Goal: Register for event/course

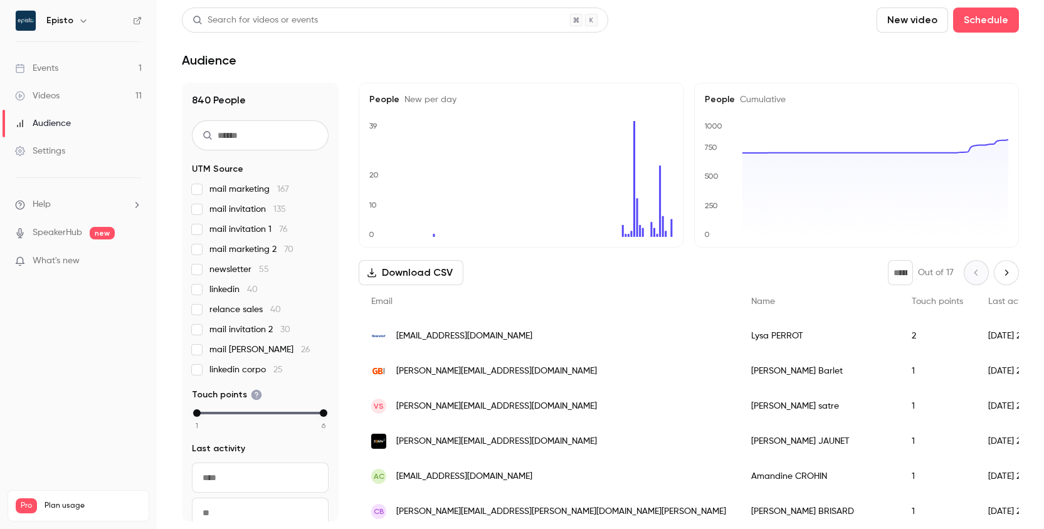
click at [75, 65] on link "Events 1" at bounding box center [78, 69] width 157 height 28
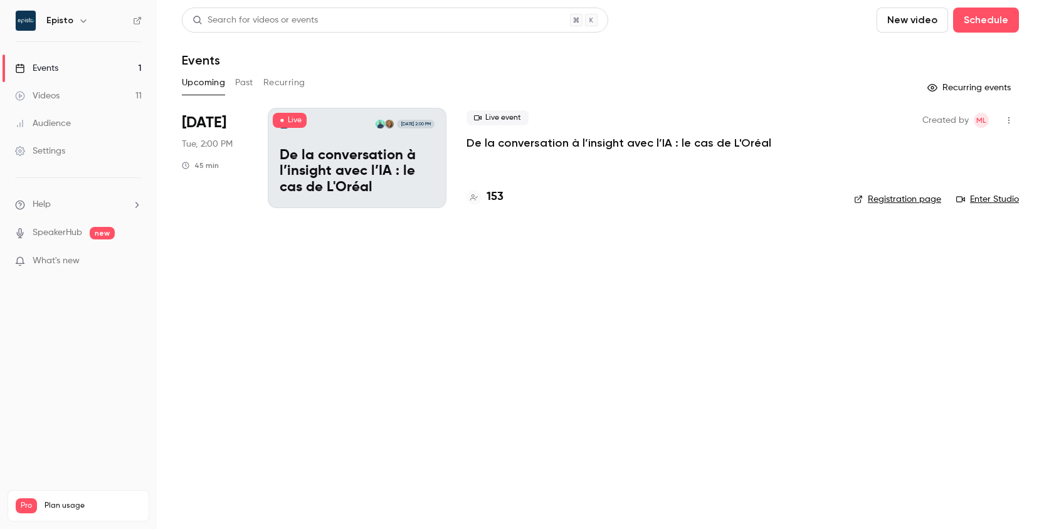
click at [340, 171] on p "De la conversation à l’insight avec l’IA : le cas de L'Oréal" at bounding box center [357, 172] width 155 height 48
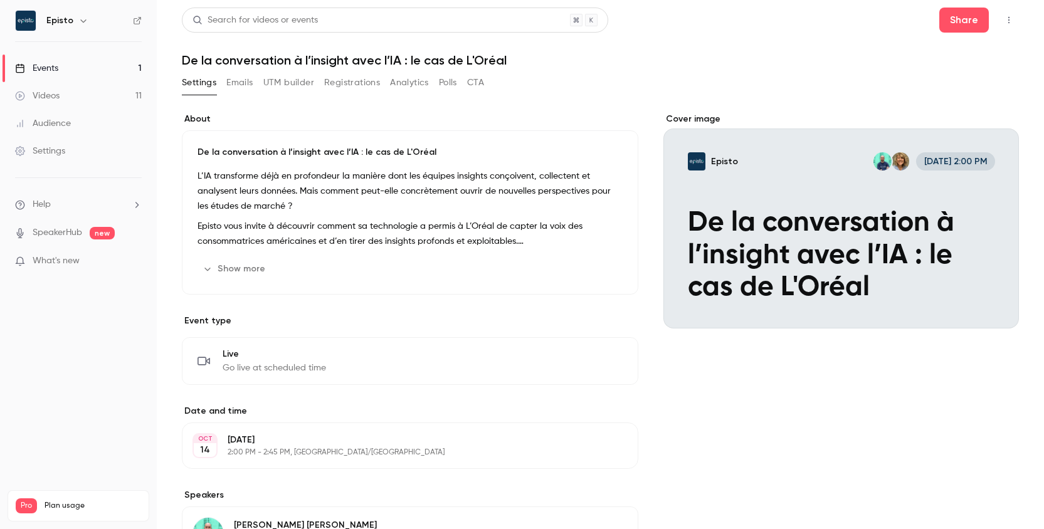
click at [47, 66] on div "Events" at bounding box center [36, 68] width 43 height 13
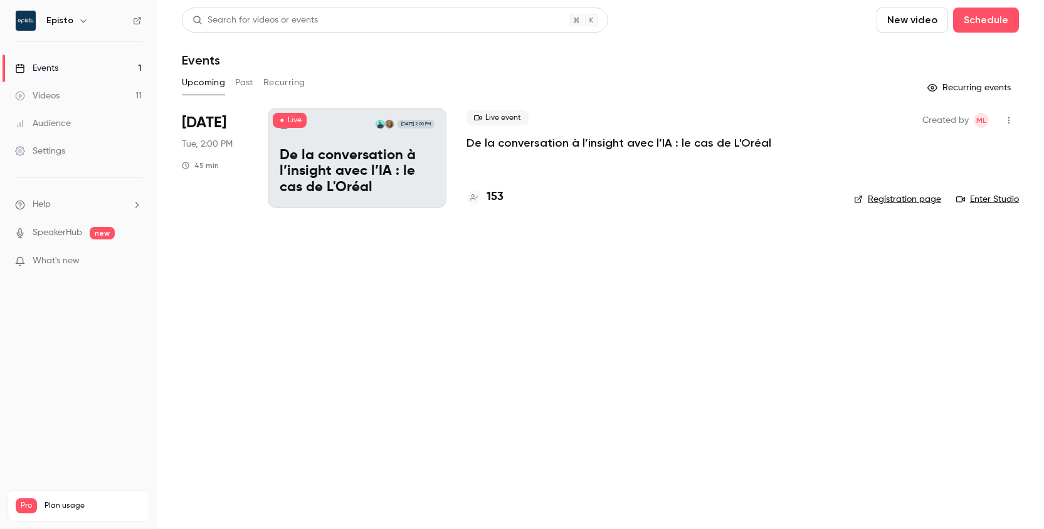
click at [998, 201] on link "Enter Studio" at bounding box center [987, 199] width 63 height 13
